Goal: Find specific page/section: Find specific page/section

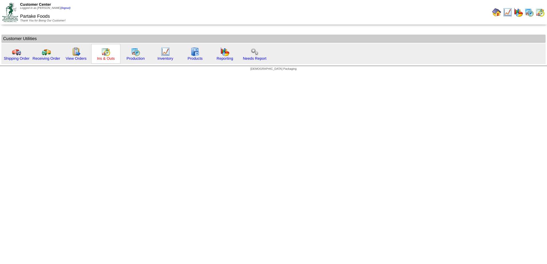
click at [105, 57] on link "Ins & Outs" at bounding box center [106, 58] width 18 height 4
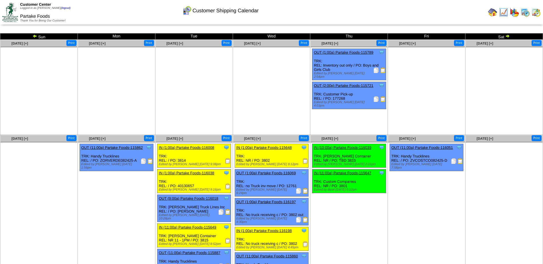
click at [228, 188] on img at bounding box center [228, 187] width 6 height 6
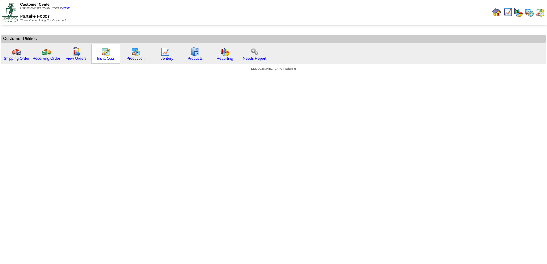
click at [109, 56] on img at bounding box center [105, 51] width 9 height 9
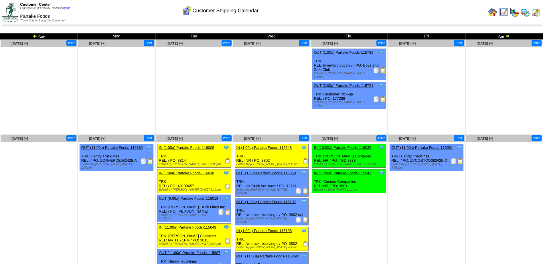
scroll to position [47, 0]
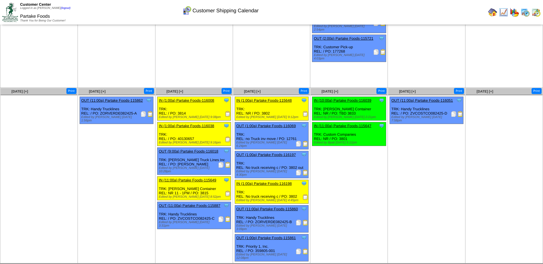
click at [305, 115] on img at bounding box center [305, 114] width 6 height 6
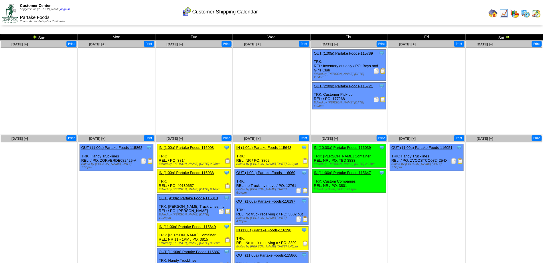
scroll to position [47, 0]
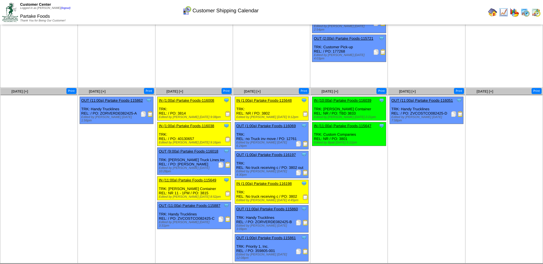
click at [304, 115] on img at bounding box center [305, 114] width 6 height 6
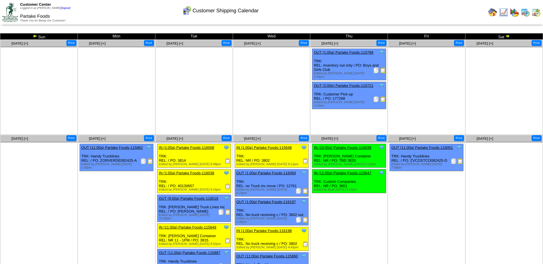
scroll to position [47, 0]
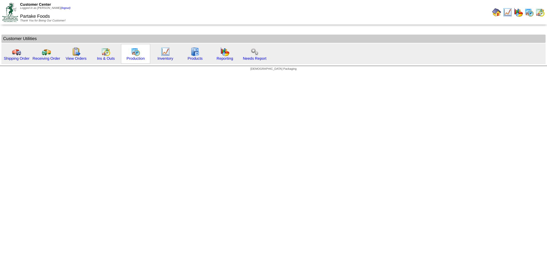
click at [140, 55] on div "Production" at bounding box center [135, 54] width 29 height 20
click at [136, 59] on link "Production" at bounding box center [135, 58] width 18 height 4
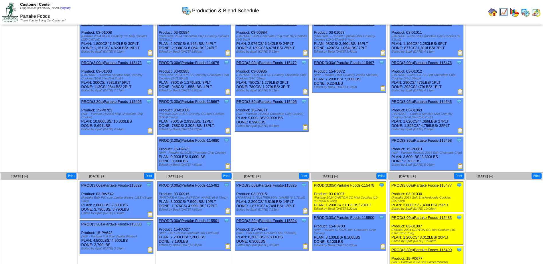
scroll to position [48, 0]
